Goal: Task Accomplishment & Management: Use online tool/utility

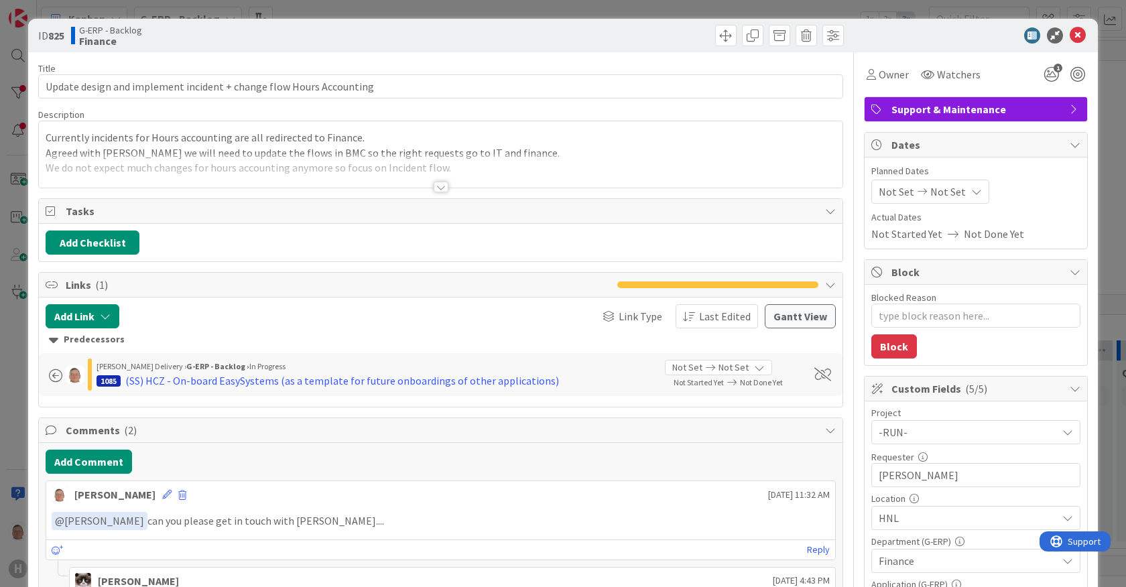
type textarea "x"
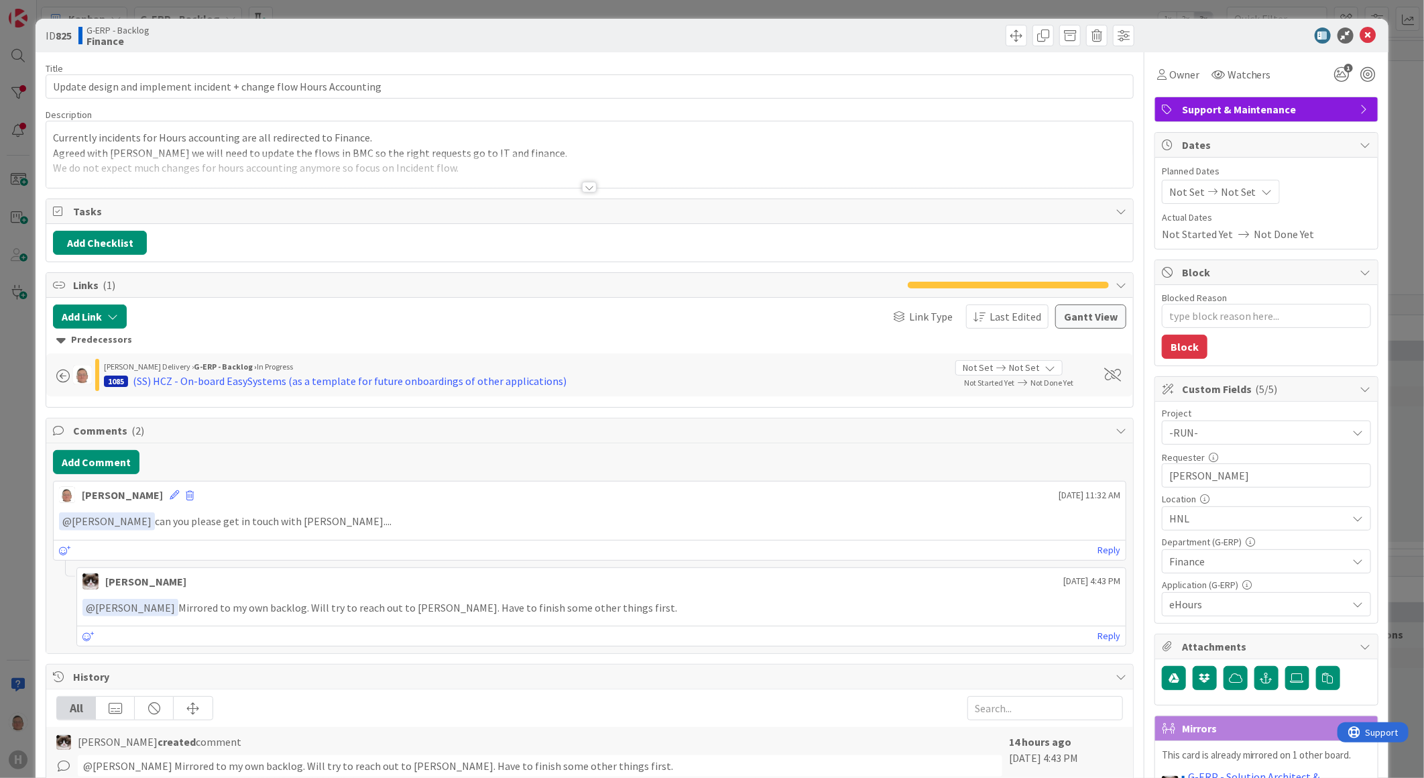
click at [584, 191] on div at bounding box center [589, 187] width 15 height 11
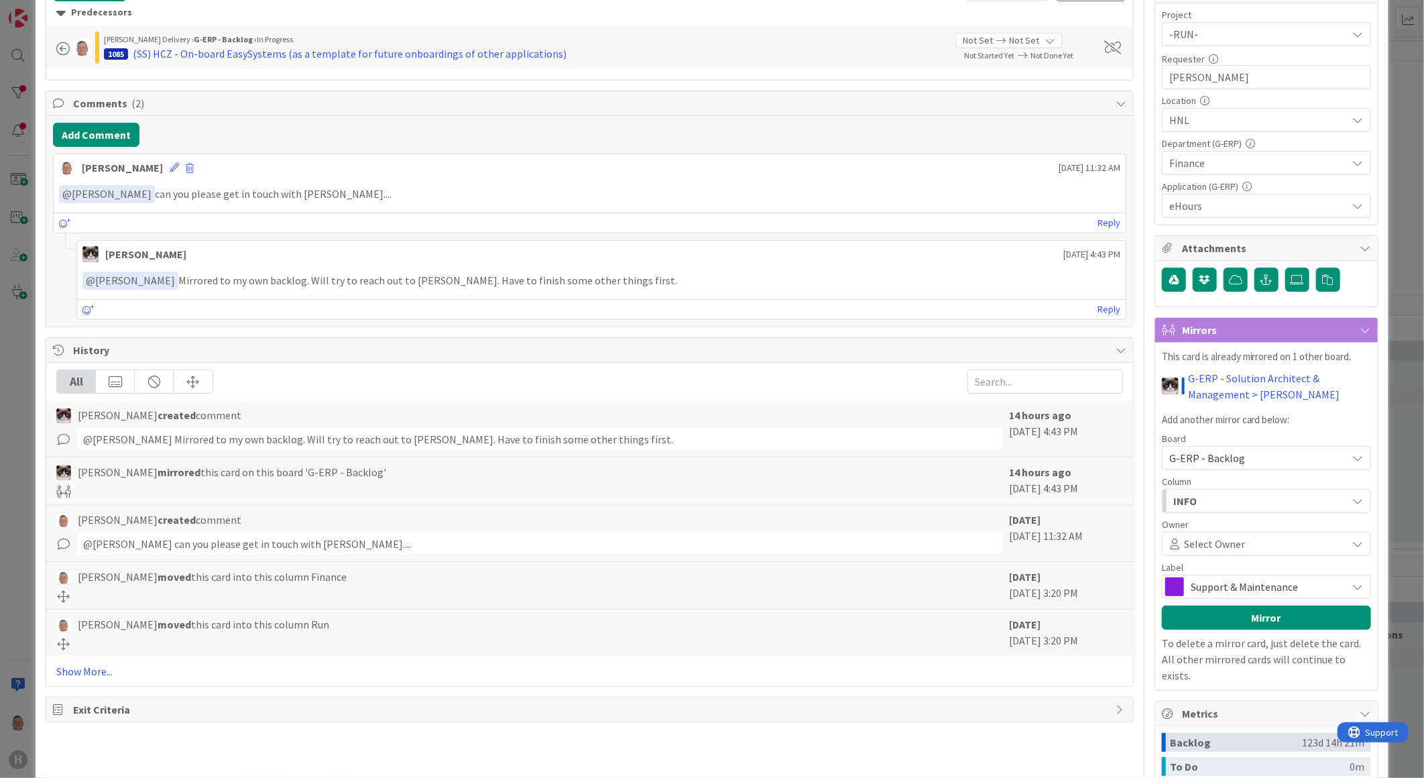
scroll to position [590, 0]
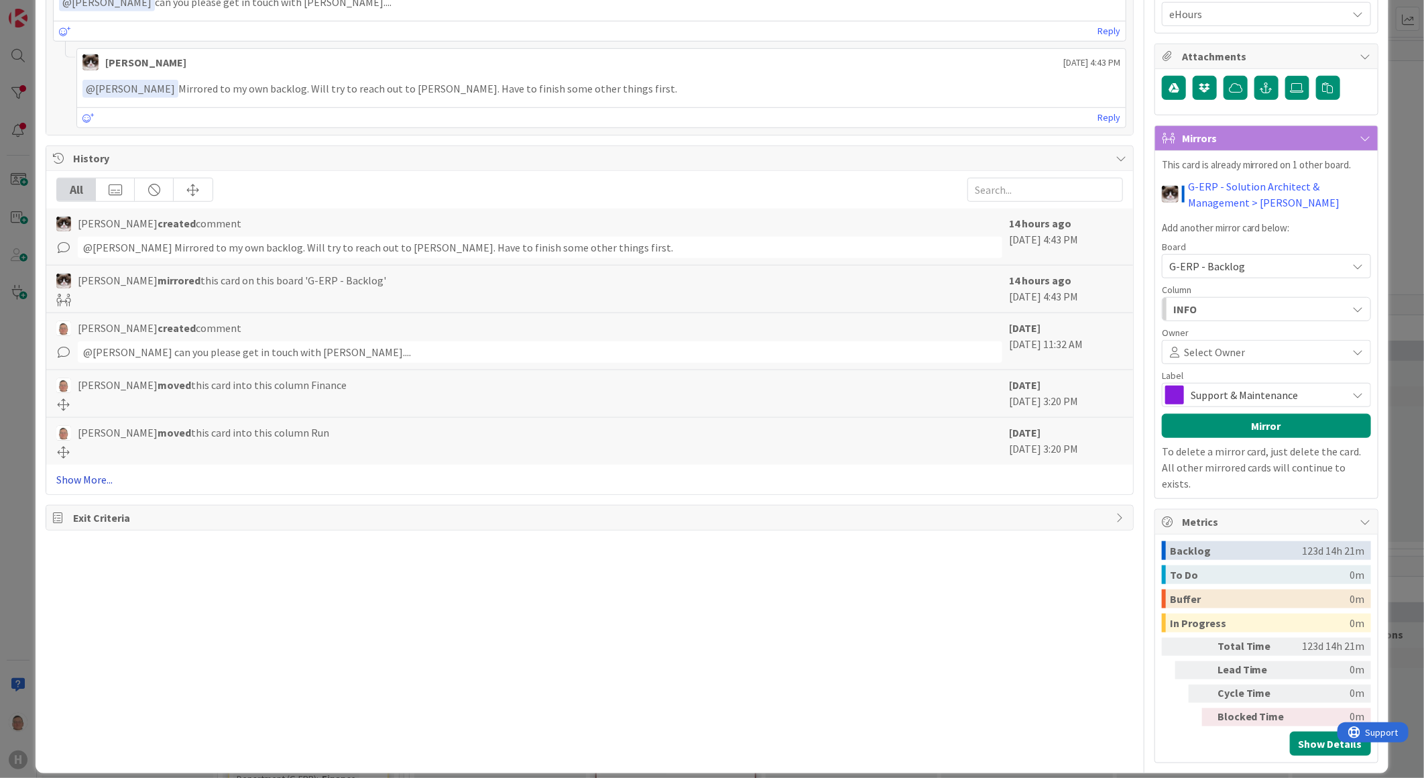
click at [84, 485] on link "Show More..." at bounding box center [589, 479] width 1066 height 16
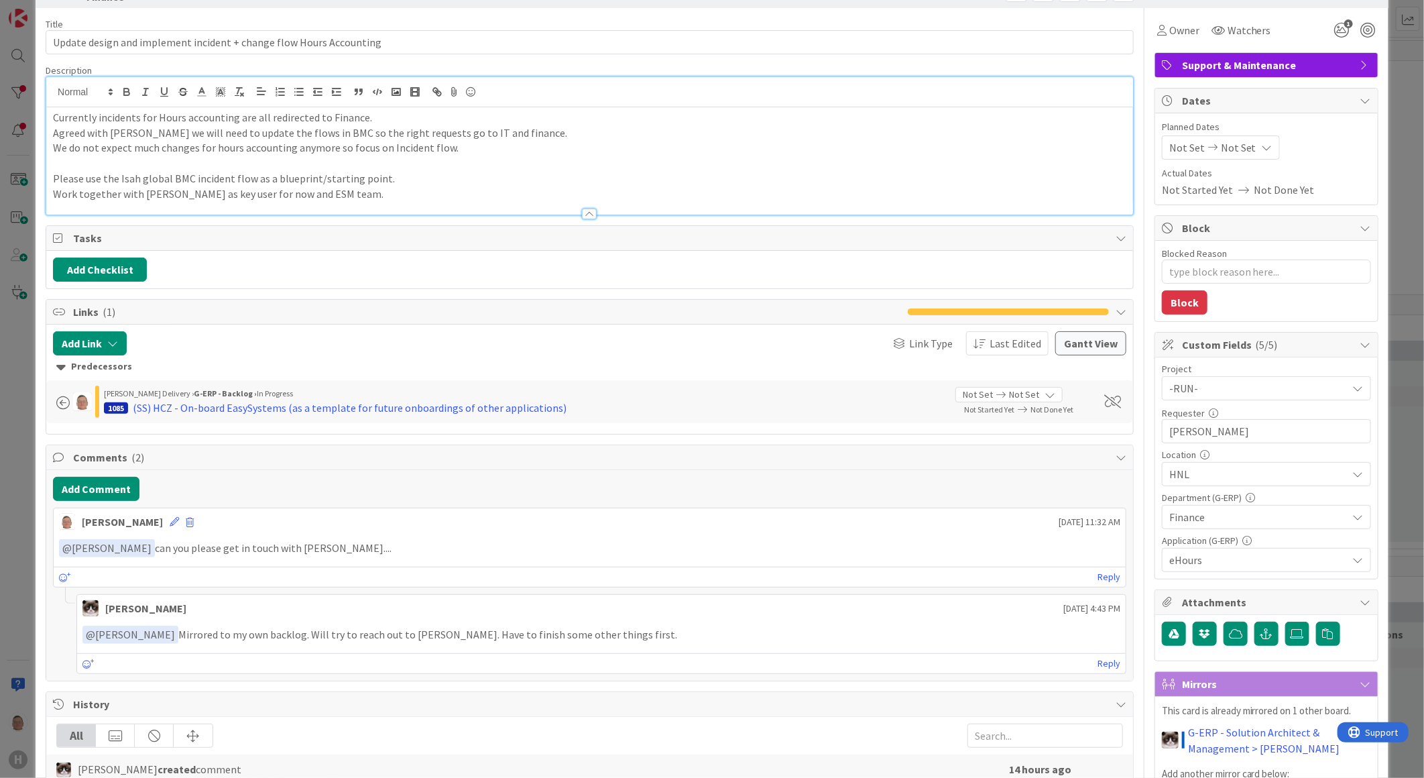
scroll to position [0, 0]
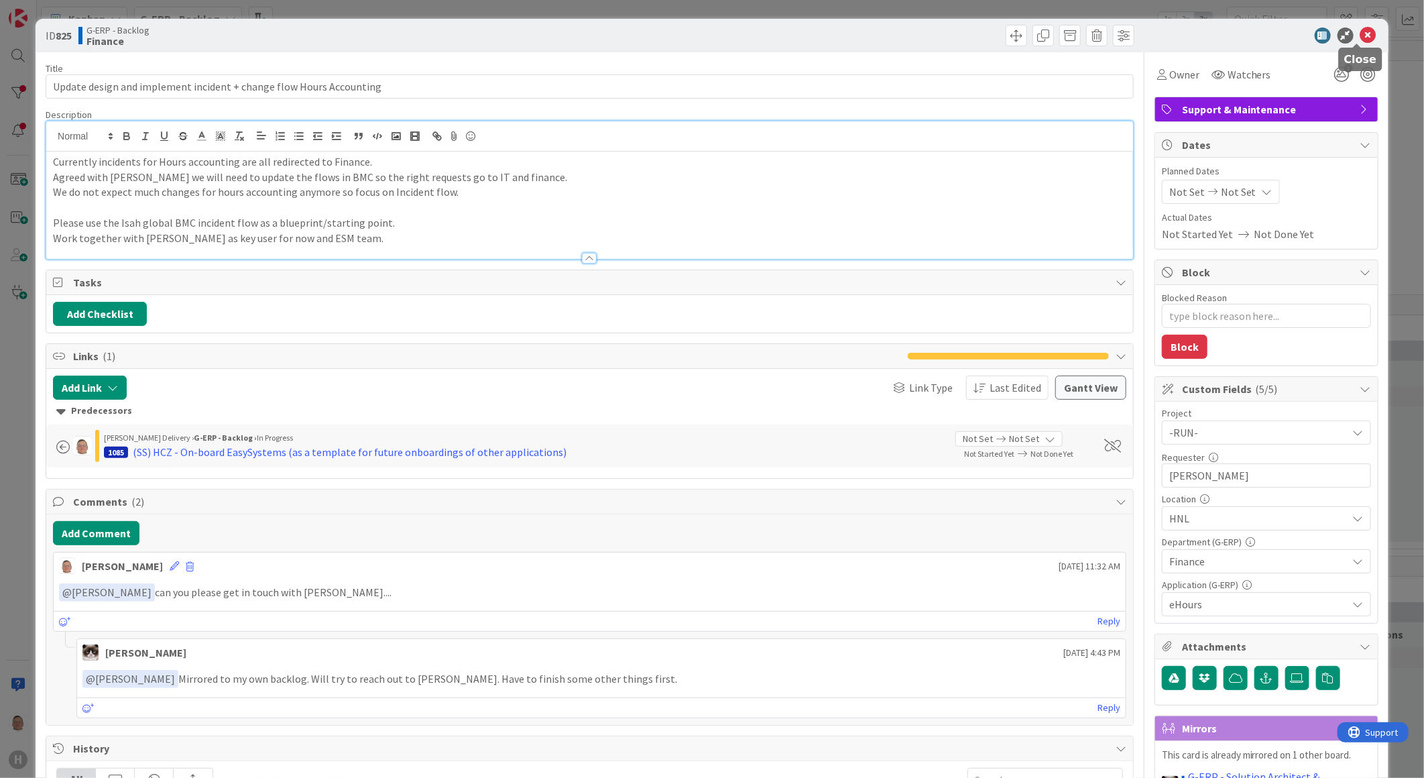
click at [1138, 34] on icon at bounding box center [1368, 35] width 16 height 16
